Goal: Information Seeking & Learning: Learn about a topic

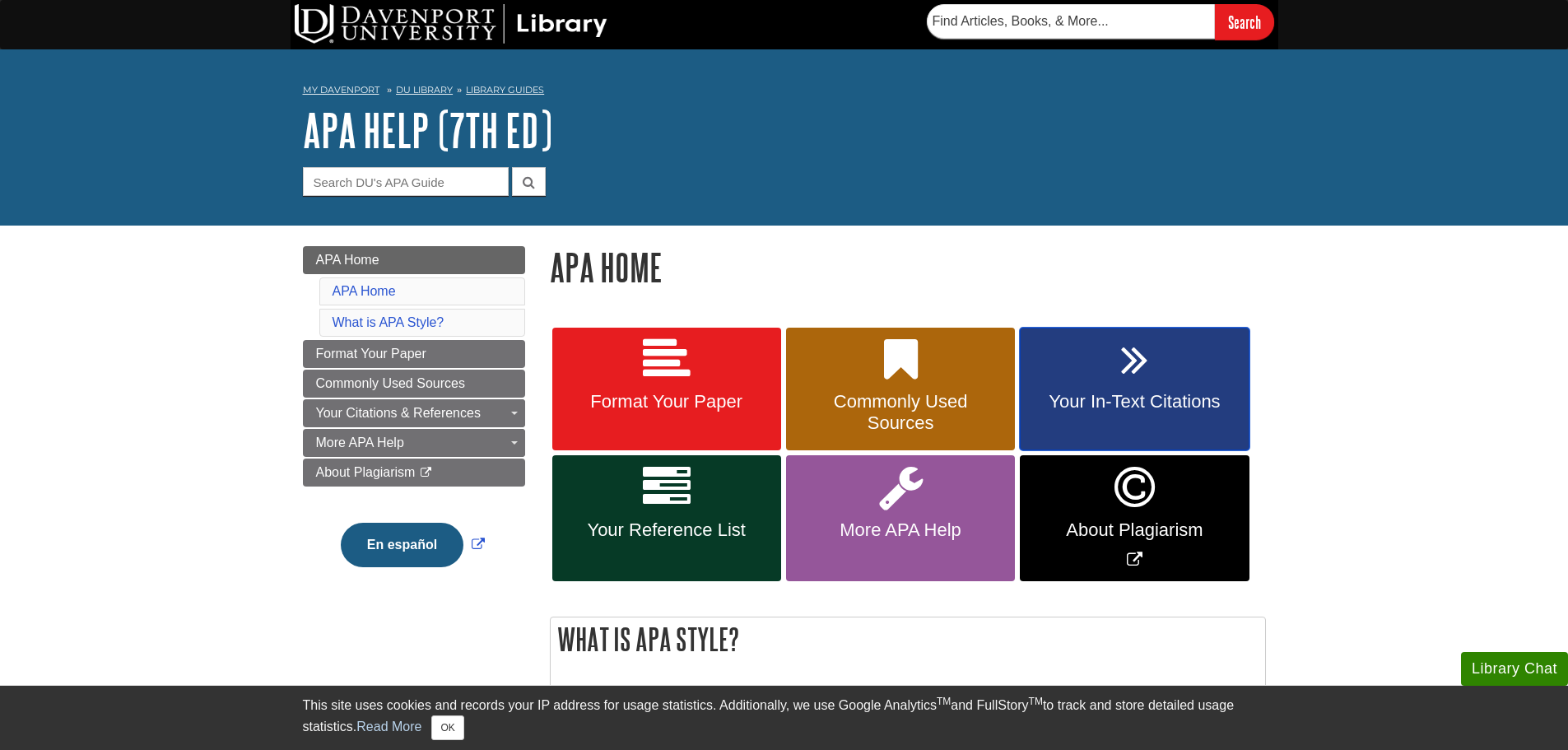
click at [1168, 406] on span "Your In-Text Citations" at bounding box center [1134, 401] width 204 height 21
click at [665, 538] on span "Your Reference List" at bounding box center [666, 530] width 204 height 21
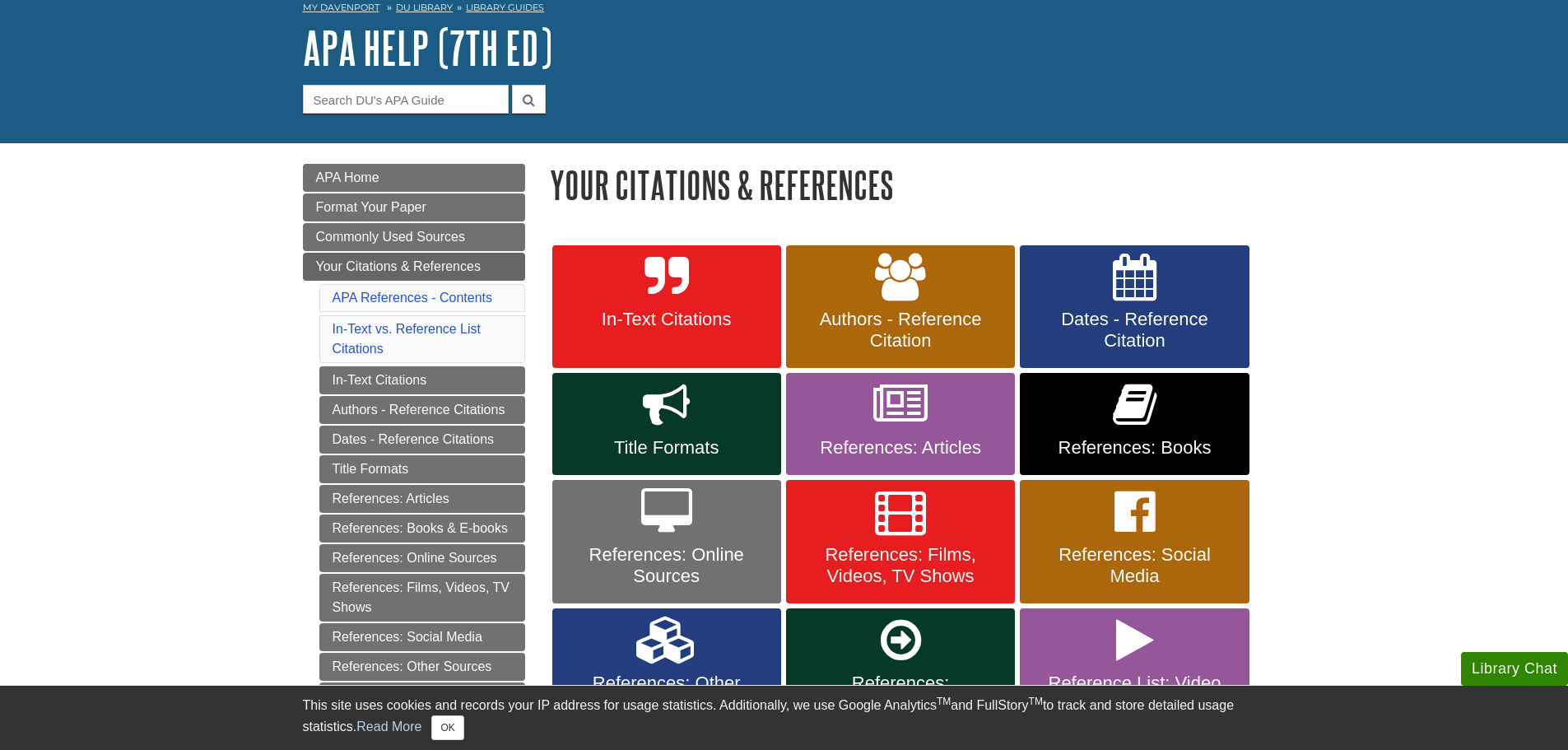
scroll to position [165, 0]
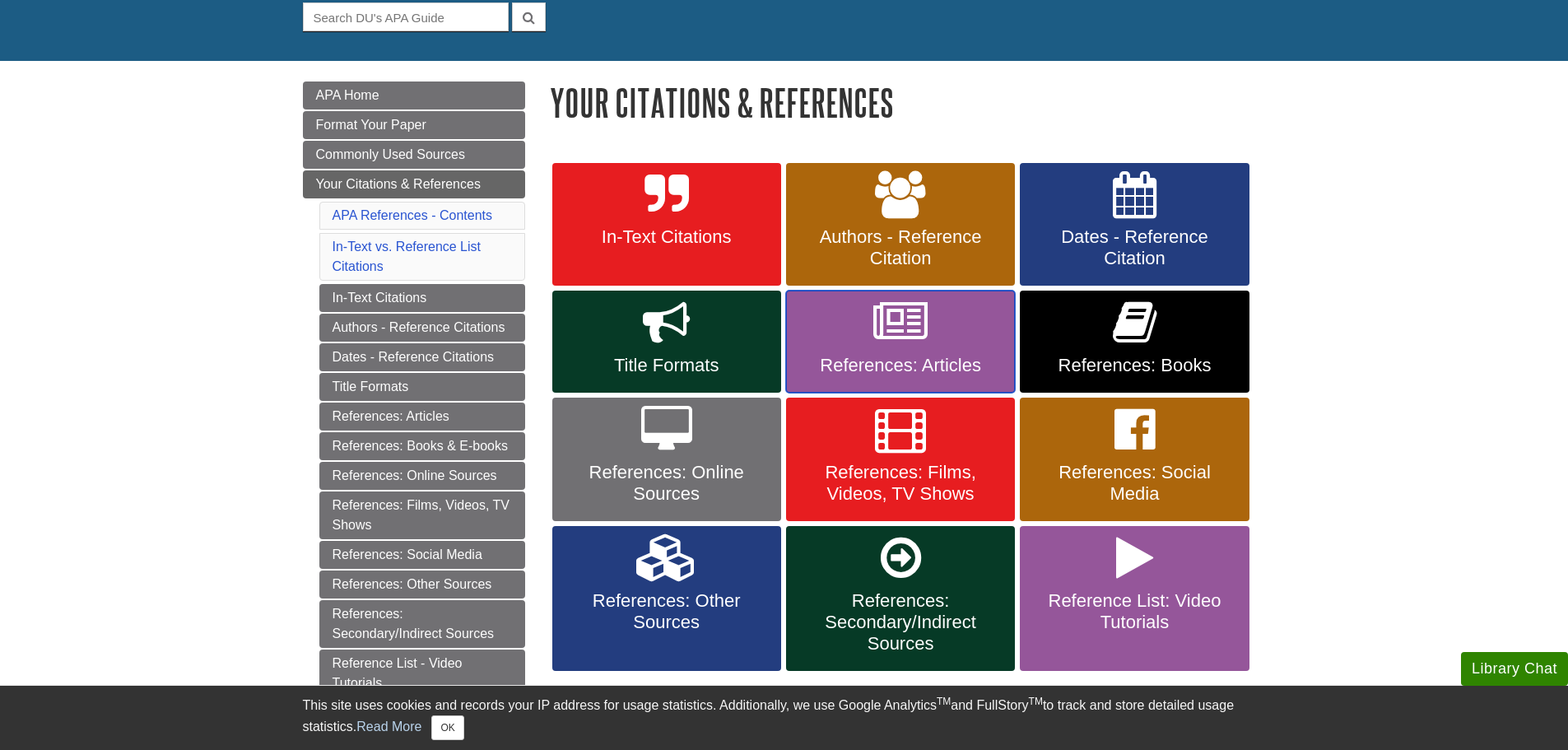
click at [878, 354] on link "References: Articles" at bounding box center [900, 342] width 229 height 102
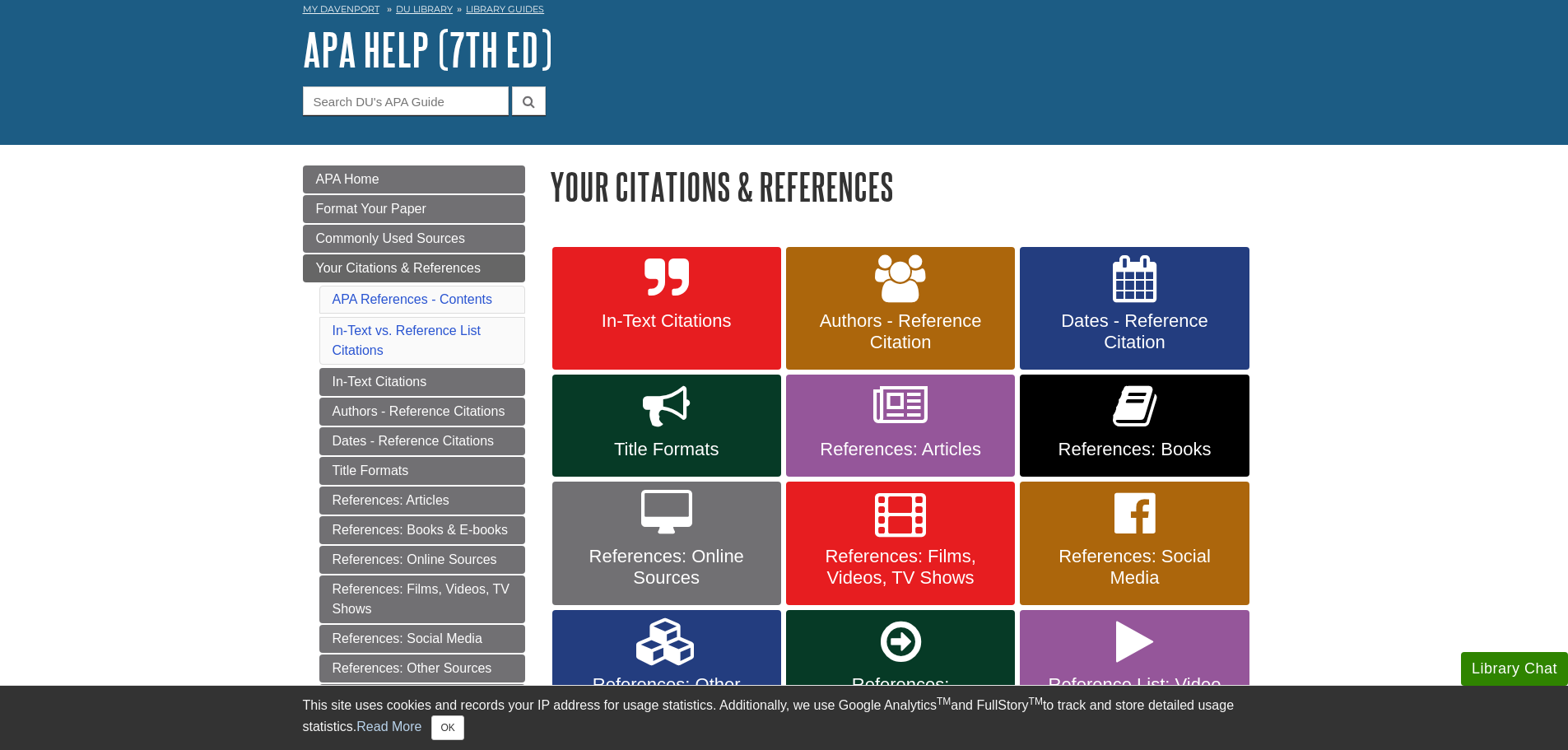
scroll to position [0, 0]
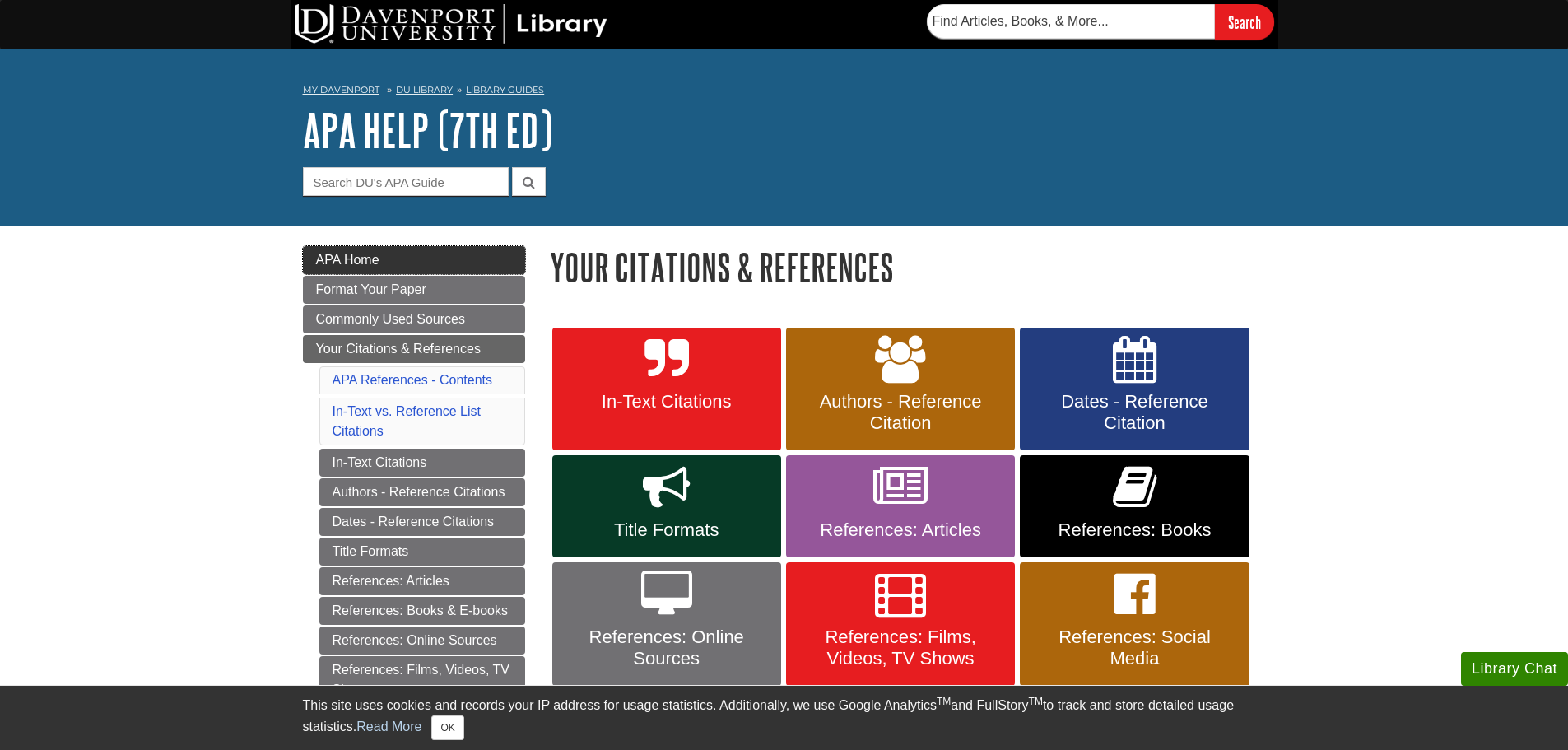
click at [344, 247] on link "APA Home" at bounding box center [414, 260] width 222 height 28
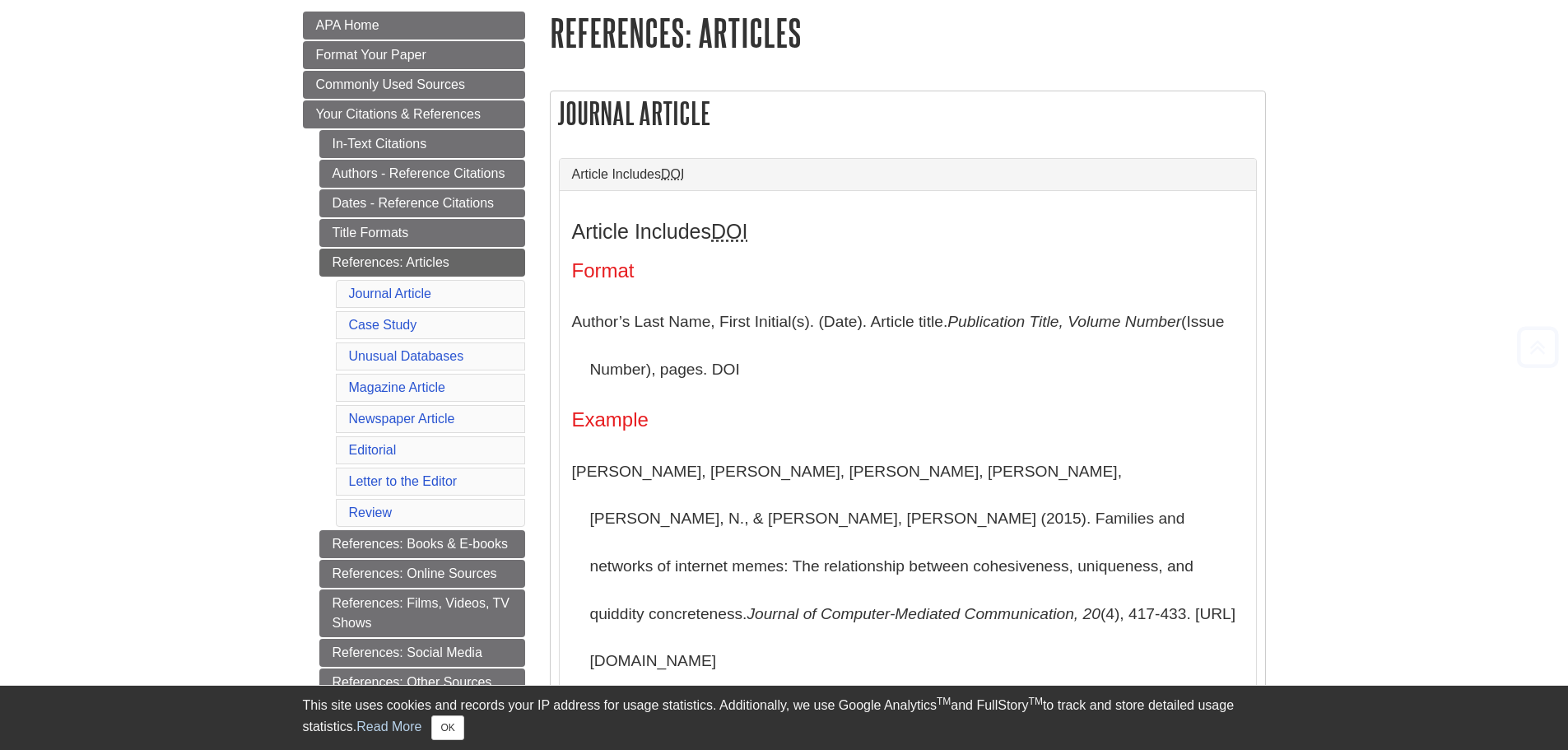
scroll to position [329, 0]
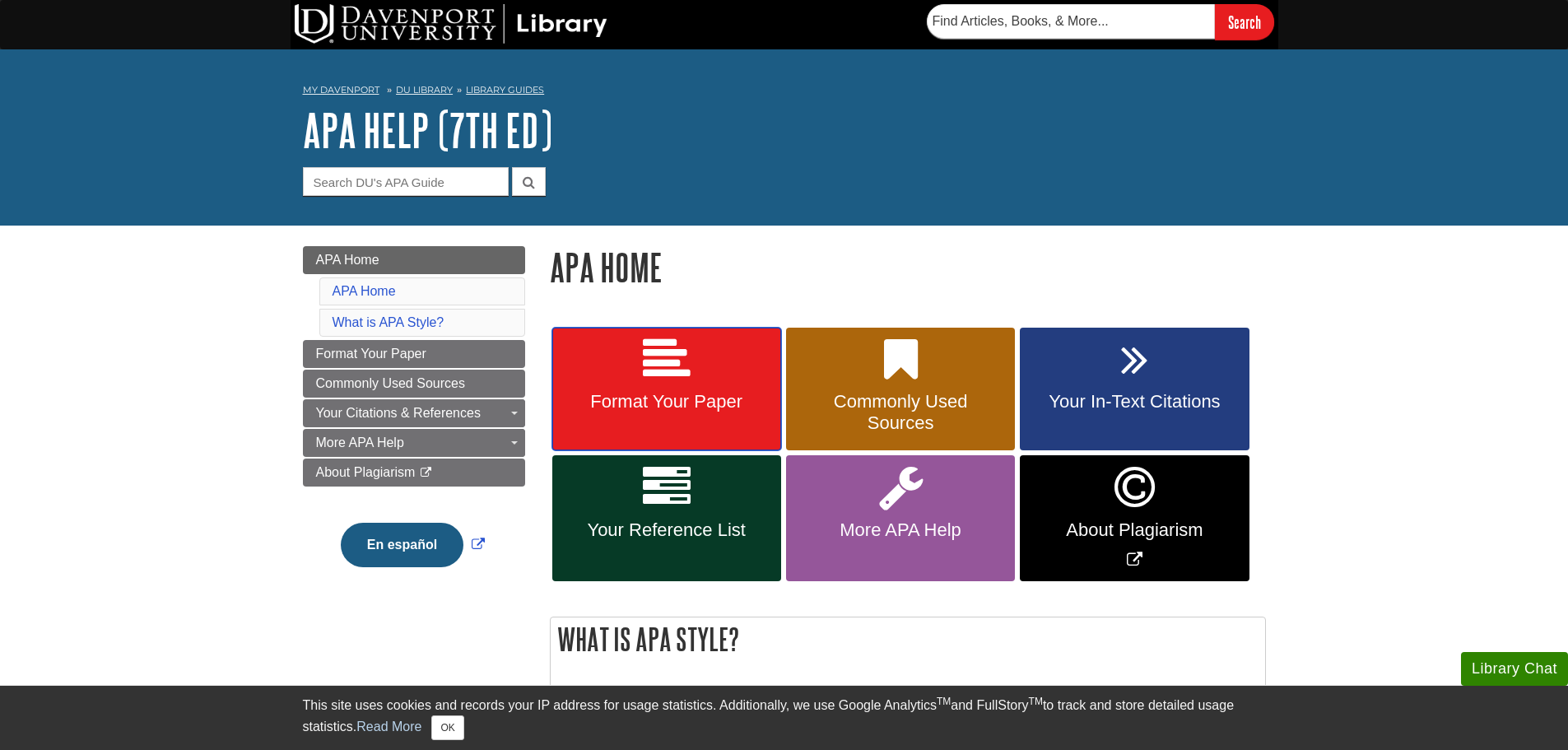
click at [666, 401] on span "Format Your Paper" at bounding box center [666, 401] width 204 height 21
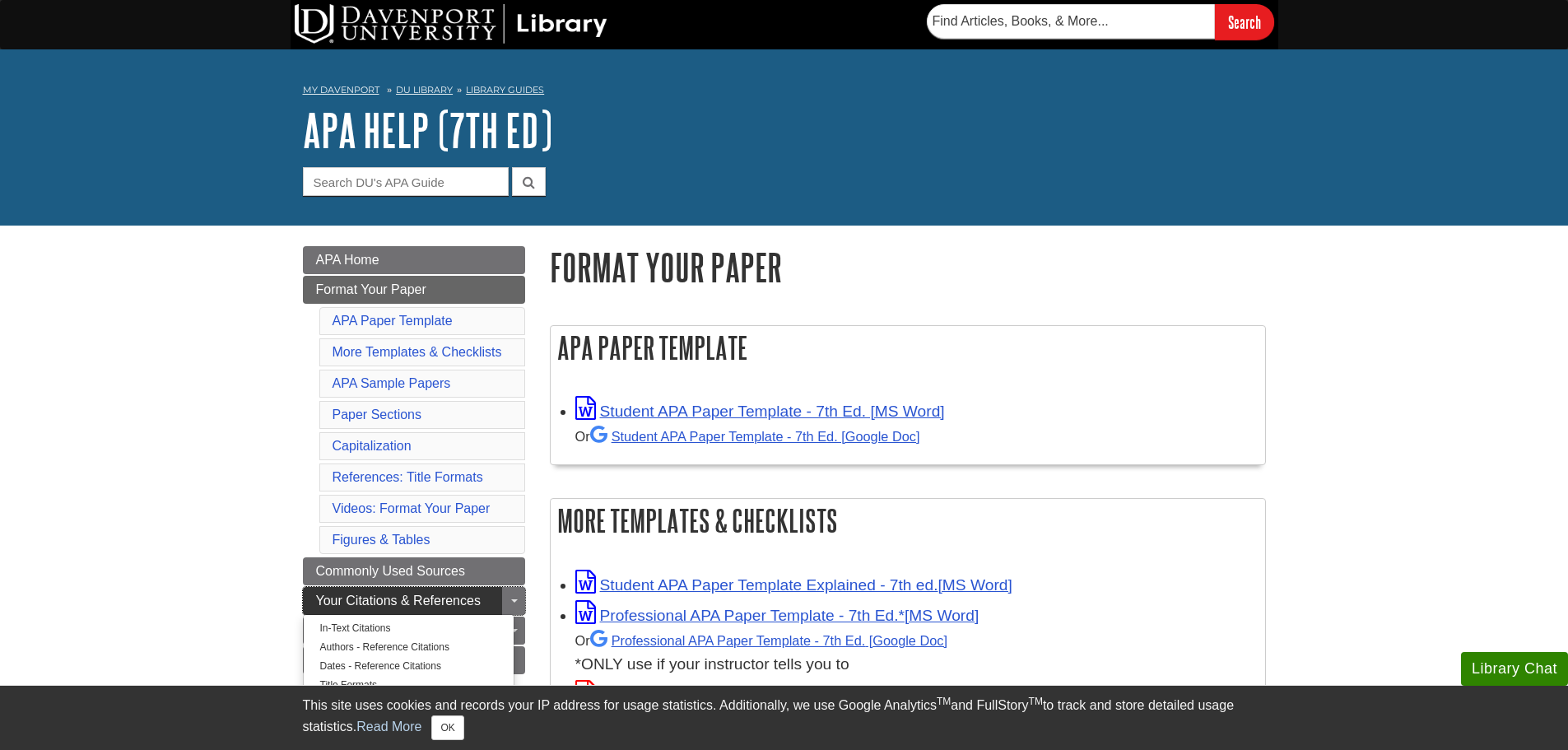
click at [351, 601] on span "Your Citations & References" at bounding box center [399, 601] width 165 height 14
